Goal: Communication & Community: Answer question/provide support

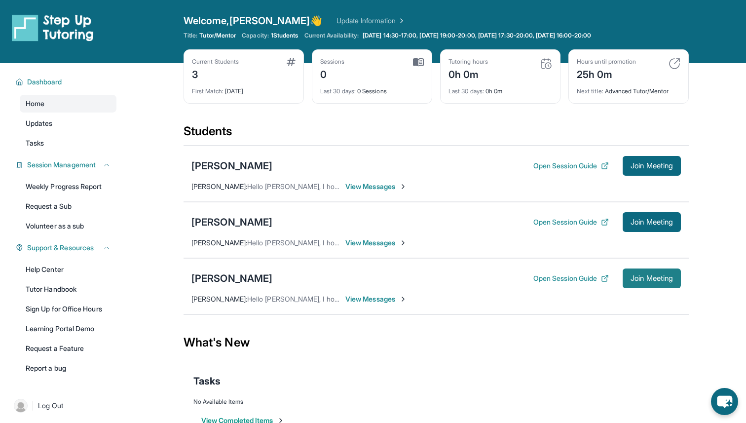
click at [638, 275] on span "Join Meeting" at bounding box center [651, 278] width 42 height 6
click at [536, 283] on button "Open Session Guide" at bounding box center [570, 278] width 75 height 10
click at [659, 286] on button "Join Meeting" at bounding box center [652, 278] width 58 height 20
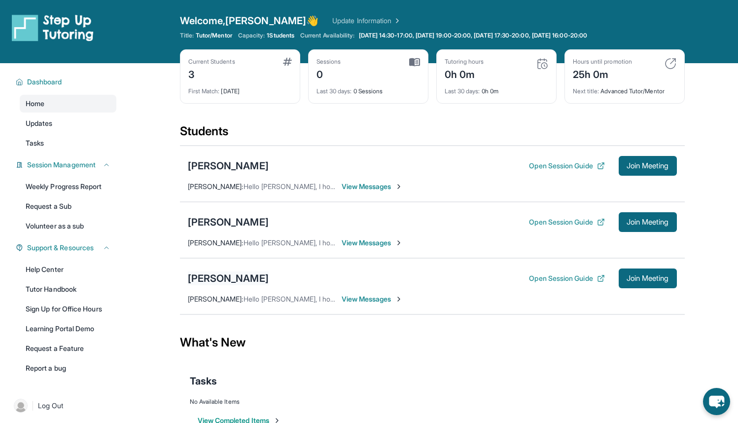
click at [224, 276] on div "[PERSON_NAME]" at bounding box center [228, 278] width 81 height 14
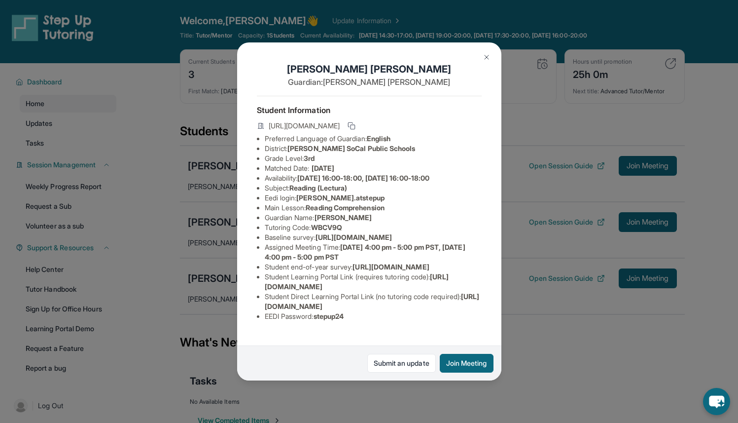
scroll to position [69, 0]
drag, startPoint x: 438, startPoint y: 292, endPoint x: 256, endPoint y: 291, distance: 181.5
click at [256, 291] on div "Matthew Vizcarra Guardian: Elizabeth Hernandez Student Information https://stud…" at bounding box center [369, 211] width 264 height 338
click at [489, 55] on img at bounding box center [487, 57] width 8 height 8
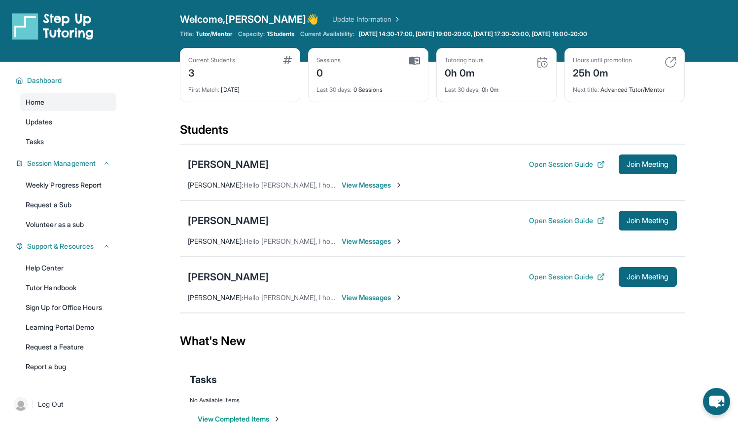
scroll to position [0, 0]
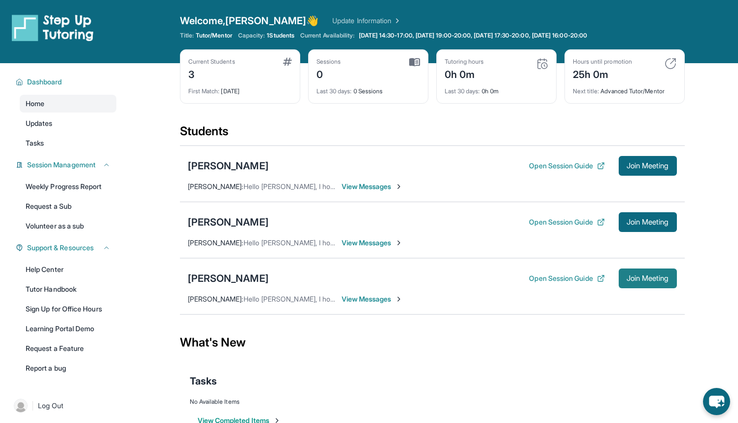
click at [636, 275] on span "Join Meeting" at bounding box center [648, 278] width 42 height 6
click at [239, 281] on div "[PERSON_NAME]" at bounding box center [228, 278] width 81 height 14
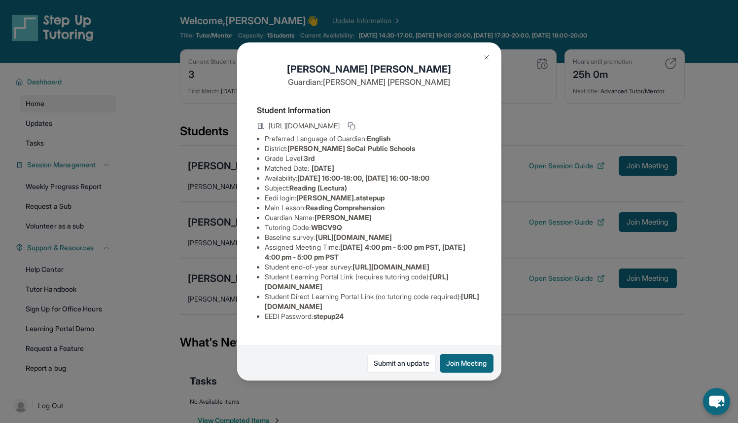
click at [486, 59] on img at bounding box center [487, 57] width 8 height 8
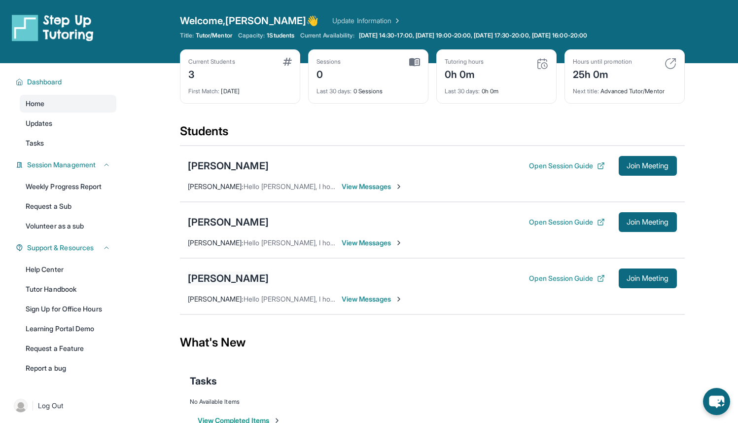
click at [224, 285] on div "[PERSON_NAME]" at bounding box center [228, 278] width 81 height 14
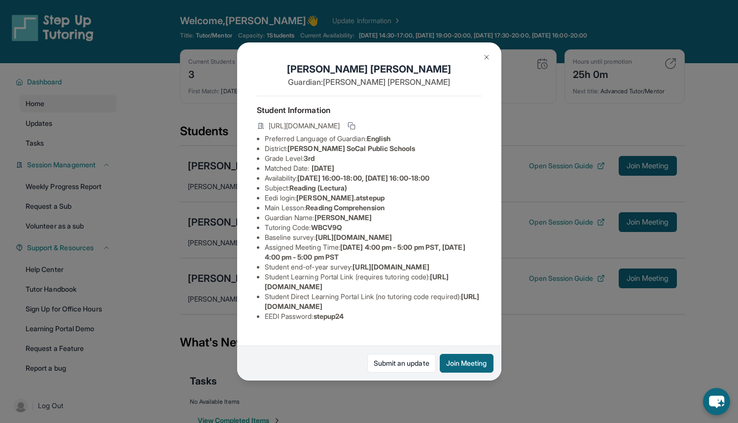
scroll to position [72, 0]
drag, startPoint x: 446, startPoint y: 291, endPoint x: 253, endPoint y: 291, distance: 192.9
click at [253, 291] on div "Matthew Vizcarra Guardian: Elizabeth Hernandez Student Information https://stud…" at bounding box center [369, 211] width 264 height 338
copy span "[URL][DOMAIN_NAME]"
drag, startPoint x: 354, startPoint y: 161, endPoint x: 319, endPoint y: 160, distance: 35.5
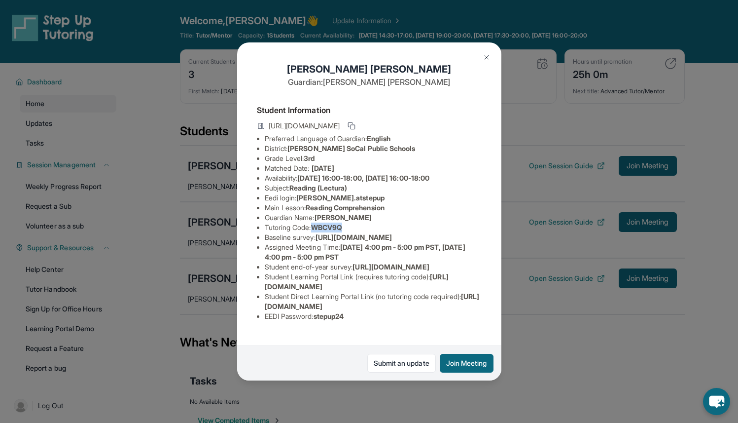
click at [319, 222] on li "Tutoring Code : WBCV9Q" at bounding box center [373, 227] width 217 height 10
copy span "WBCV9Q"
click at [151, 114] on div "Matthew Vizcarra Guardian: Elizabeth Hernandez Student Information https://stud…" at bounding box center [369, 211] width 738 height 423
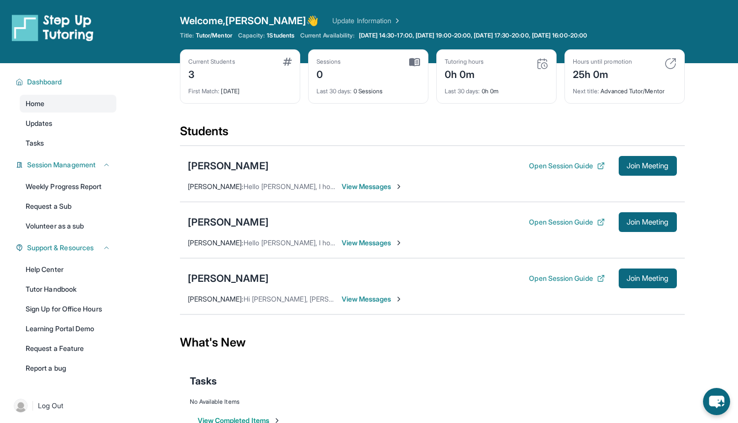
click at [363, 297] on span "View Messages" at bounding box center [373, 299] width 62 height 10
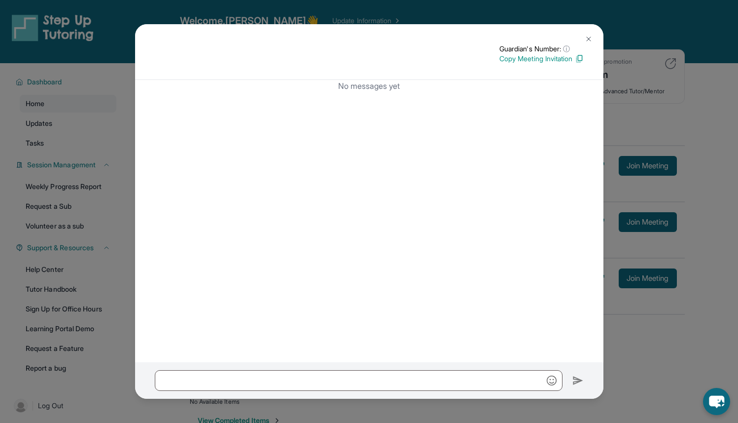
click at [562, 60] on p "Copy Meeting Invitation" at bounding box center [542, 59] width 84 height 10
click at [593, 39] on button at bounding box center [589, 39] width 20 height 20
